Goal: Task Accomplishment & Management: Complete application form

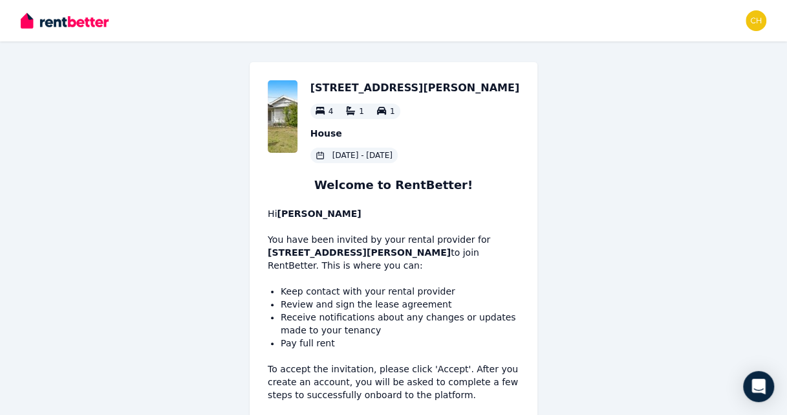
click at [342, 268] on p "Hi Chantelle Heathcote You have been invited by your rental provider for 30 Ste…" at bounding box center [394, 239] width 252 height 65
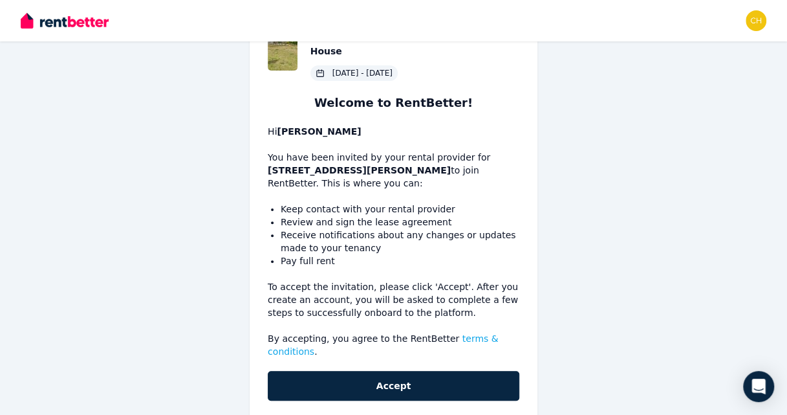
scroll to position [96, 0]
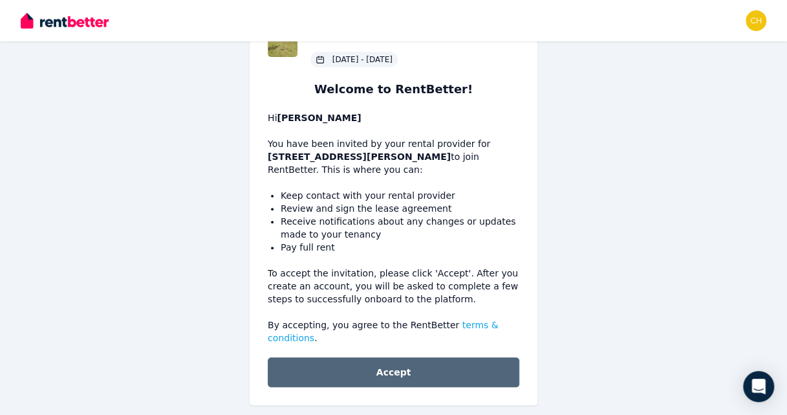
click at [375, 357] on button "Accept" at bounding box center [394, 372] width 252 height 30
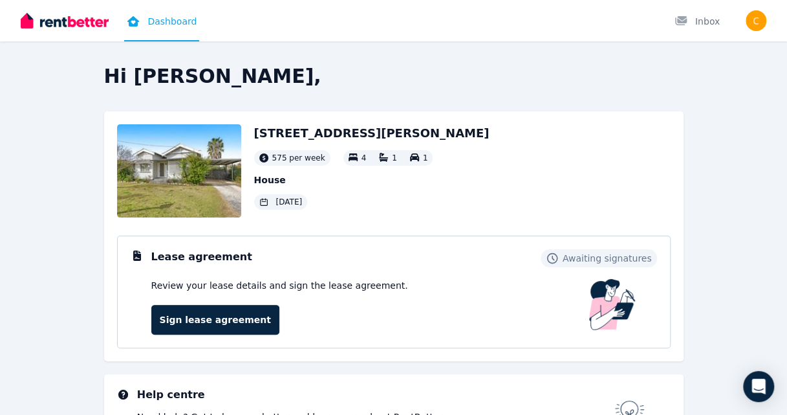
click at [83, 278] on div "Hi [PERSON_NAME], [STREET_ADDRESS][PERSON_NAME] 575 per week 4 1 1 House [DATE]…" at bounding box center [394, 279] width 662 height 428
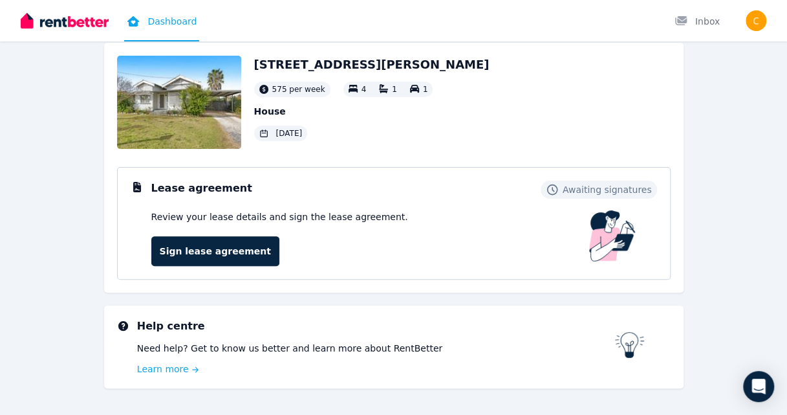
scroll to position [48, 0]
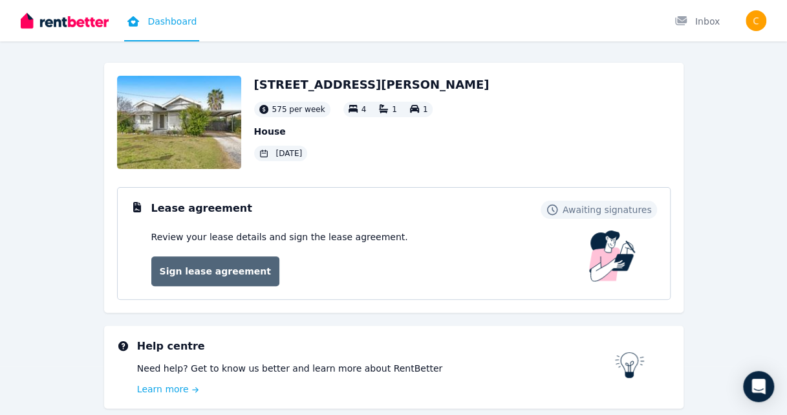
click at [227, 272] on link "Sign lease agreement" at bounding box center [215, 271] width 128 height 30
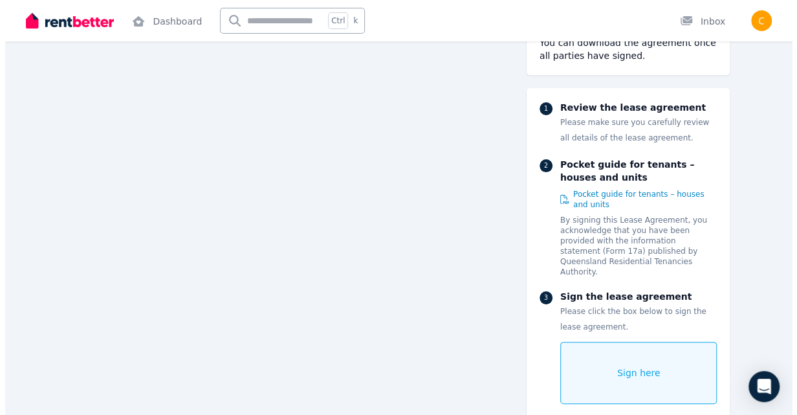
scroll to position [7651, 0]
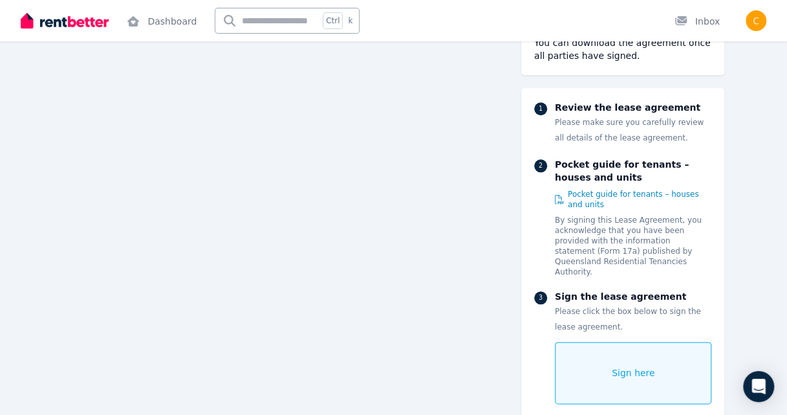
click at [629, 366] on span "Sign here" at bounding box center [633, 372] width 43 height 13
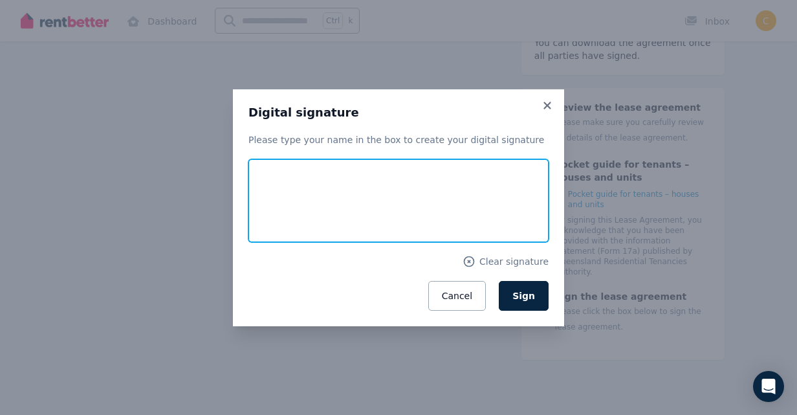
click at [327, 202] on input "text" at bounding box center [398, 200] width 300 height 83
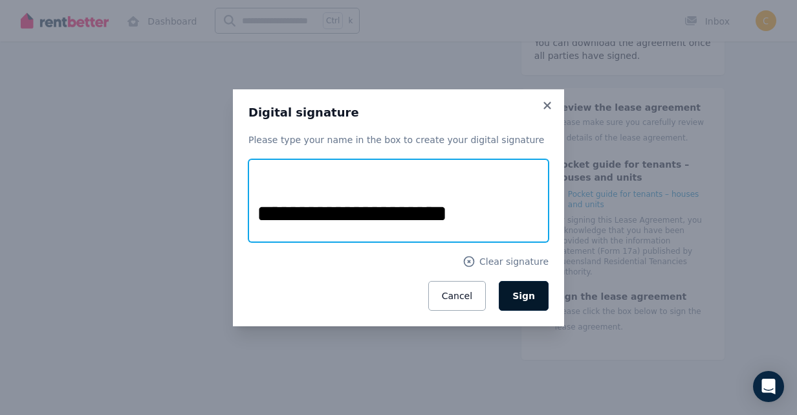
type input "**********"
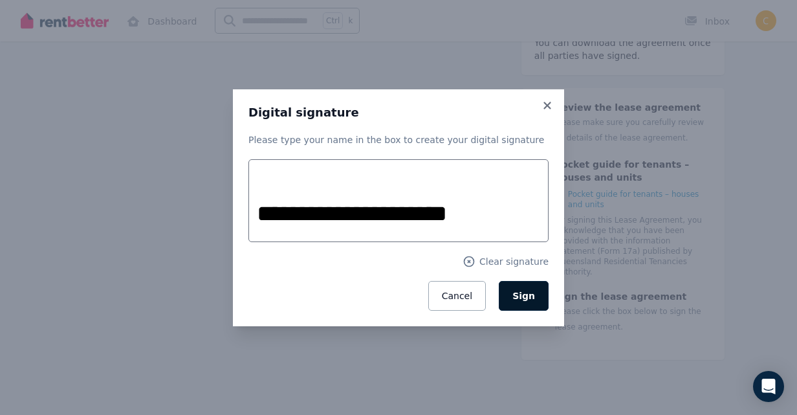
click at [526, 294] on span "Sign" at bounding box center [523, 295] width 23 height 10
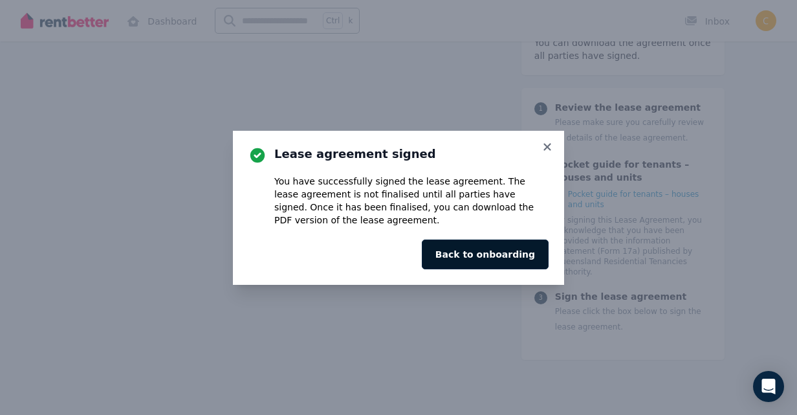
click at [503, 252] on button "Back to onboarding" at bounding box center [485, 254] width 127 height 30
